Goal: Obtain resource: Download file/media

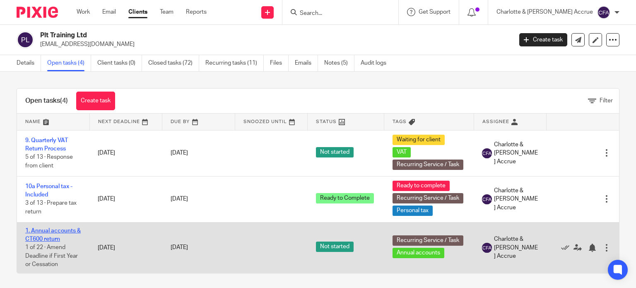
scroll to position [8, 0]
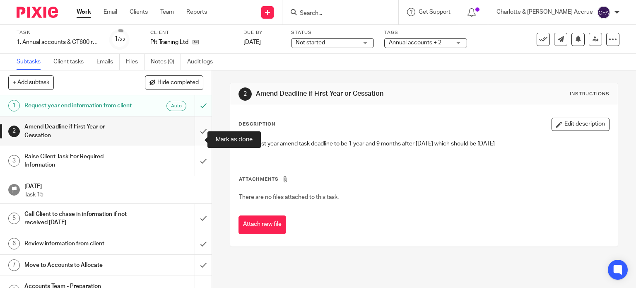
click at [199, 141] on input "submit" at bounding box center [106, 130] width 212 height 29
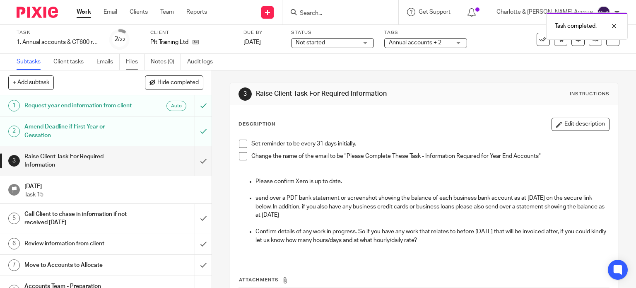
click at [130, 61] on link "Files" at bounding box center [135, 62] width 19 height 16
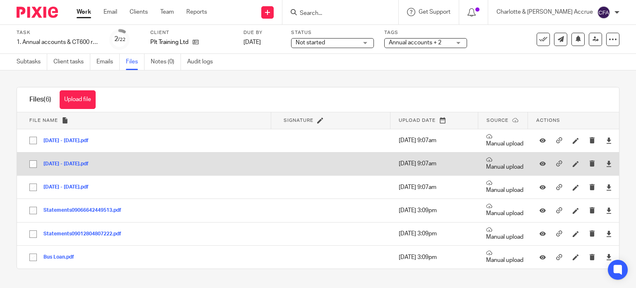
click at [67, 164] on button "[DATE] - [DATE].pdf" at bounding box center [68, 164] width 51 height 6
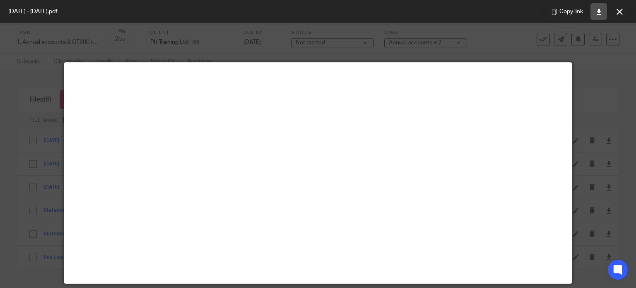
click at [599, 11] on icon at bounding box center [599, 12] width 6 height 6
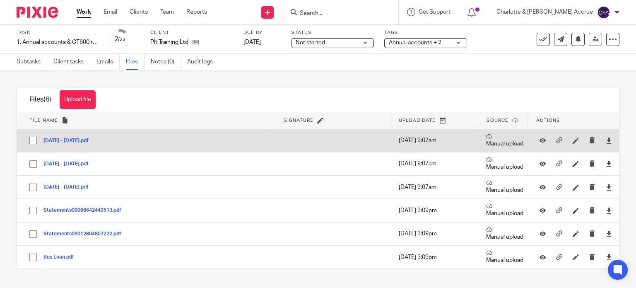
click at [74, 138] on button "1st Jan - 31st Mar 2025.pdf" at bounding box center [68, 141] width 51 height 6
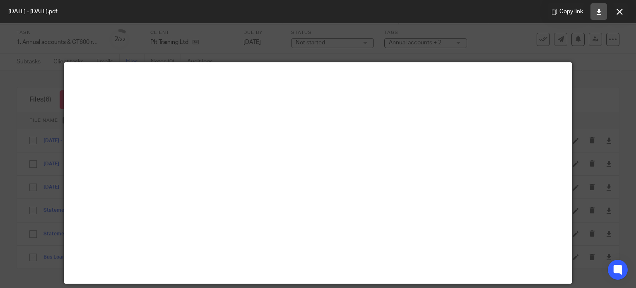
click at [597, 11] on icon at bounding box center [599, 12] width 6 height 6
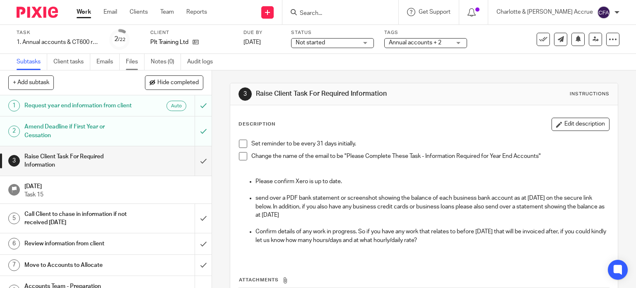
click at [128, 57] on link "Files" at bounding box center [135, 62] width 19 height 16
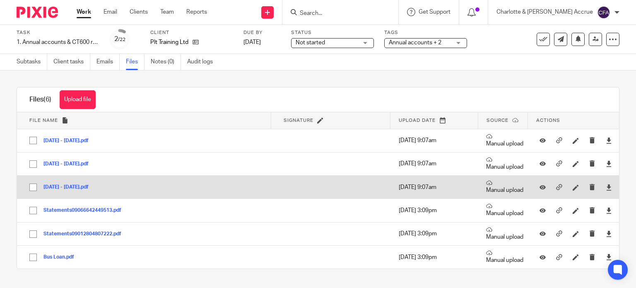
click at [66, 187] on button "[DATE] - [DATE].pdf" at bounding box center [68, 187] width 51 height 6
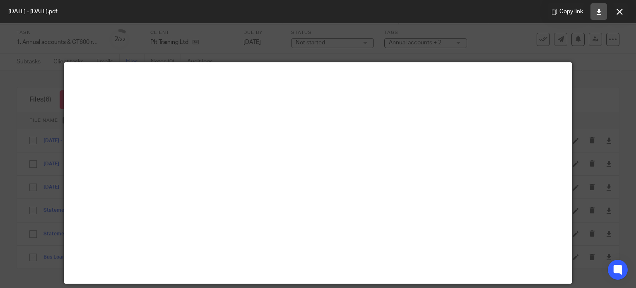
click at [598, 10] on icon at bounding box center [599, 12] width 6 height 6
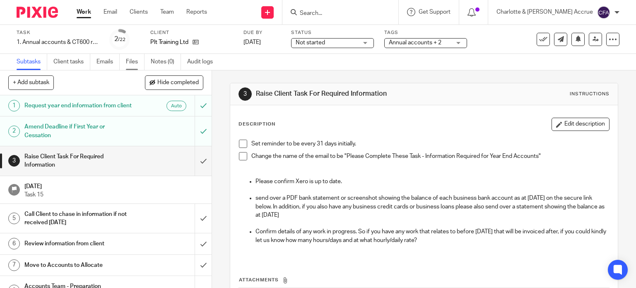
click at [133, 63] on link "Files" at bounding box center [135, 62] width 19 height 16
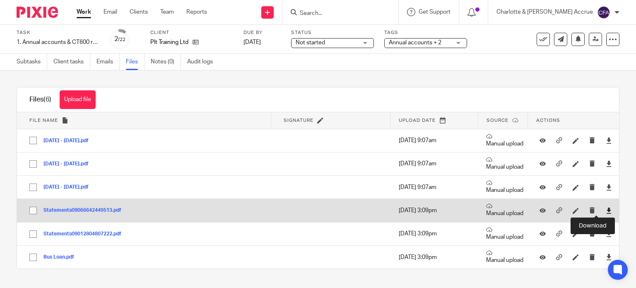
click at [606, 212] on icon at bounding box center [609, 210] width 6 height 6
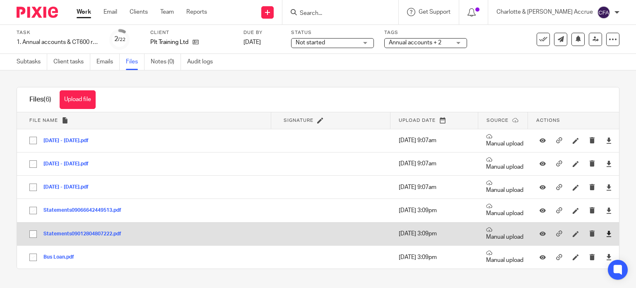
click at [606, 236] on link at bounding box center [609, 233] width 6 height 8
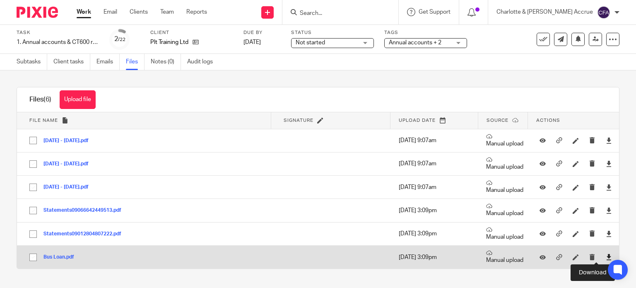
click at [606, 256] on icon at bounding box center [609, 257] width 6 height 6
